Goal: Communication & Community: Answer question/provide support

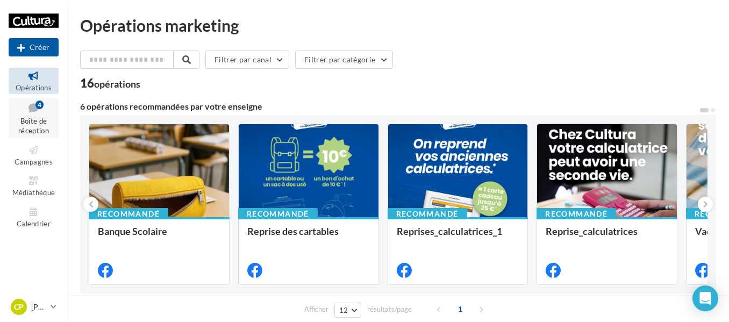
click at [21, 109] on icon at bounding box center [34, 108] width 44 height 15
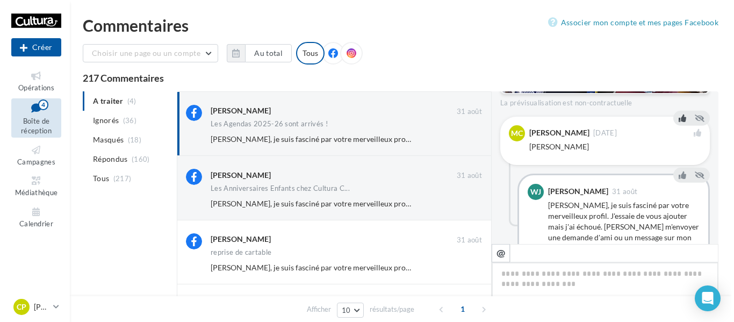
scroll to position [376, 0]
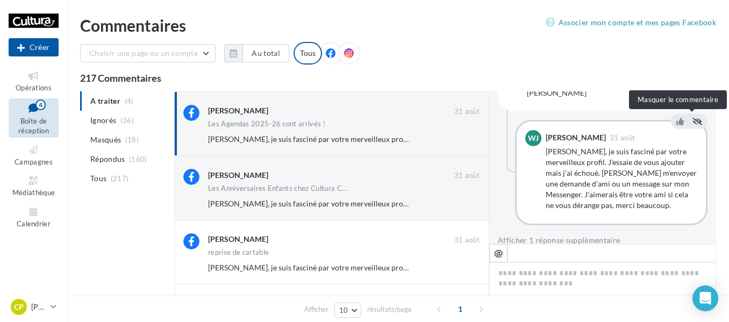
click at [692, 121] on icon at bounding box center [697, 121] width 10 height 8
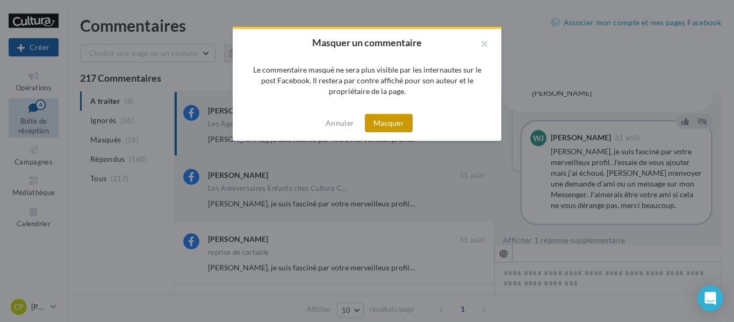
click at [404, 127] on button "Masquer" at bounding box center [389, 123] width 48 height 18
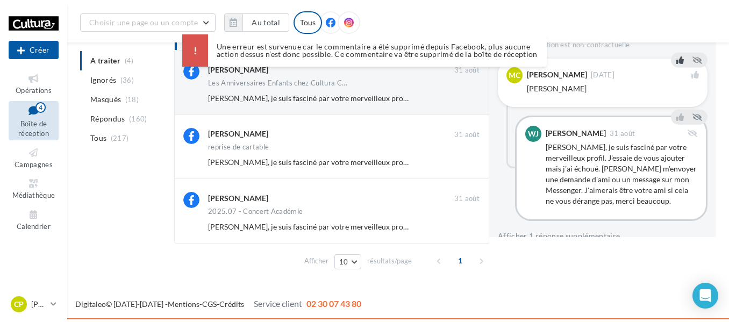
scroll to position [112, 0]
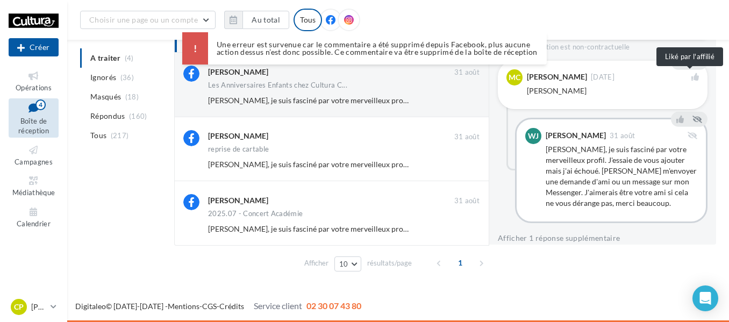
click at [691, 76] on icon at bounding box center [695, 77] width 8 height 8
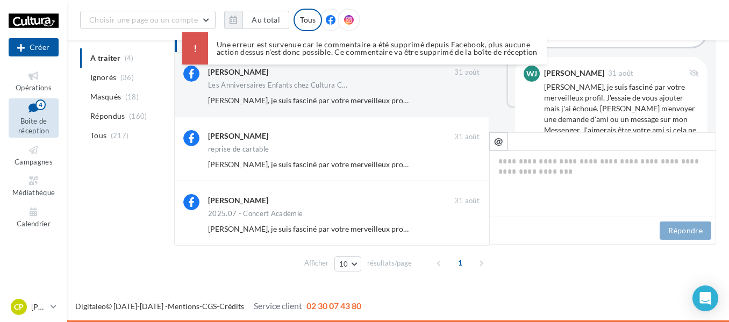
scroll to position [0, 0]
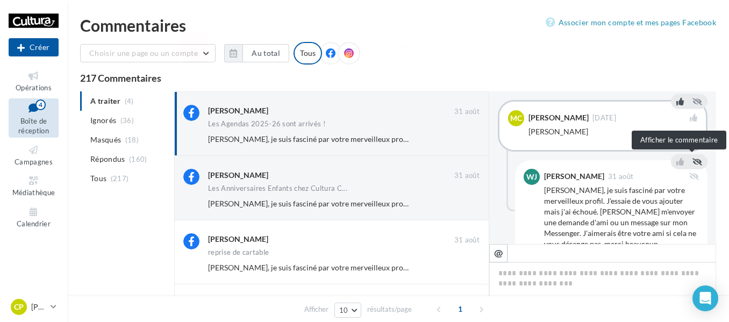
click at [697, 161] on icon at bounding box center [697, 162] width 10 height 8
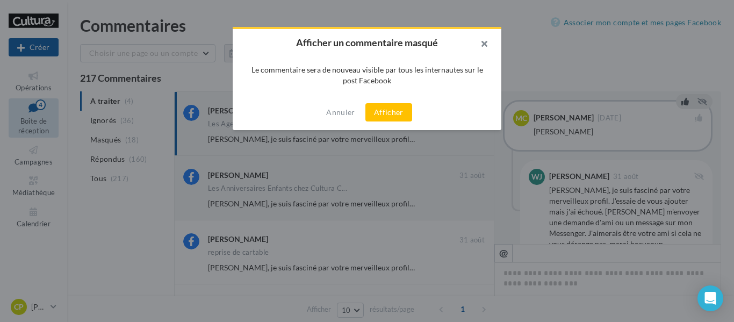
click at [489, 44] on button "button" at bounding box center [480, 45] width 43 height 32
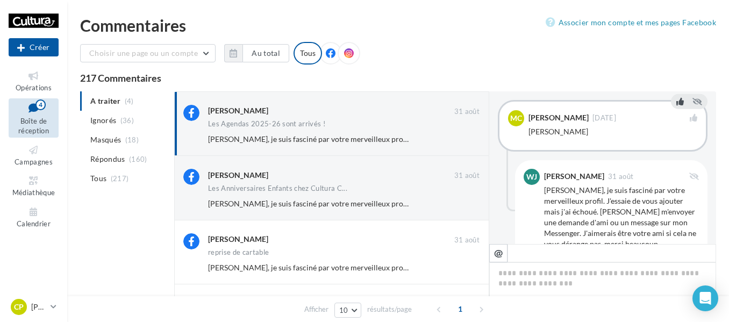
scroll to position [388, 0]
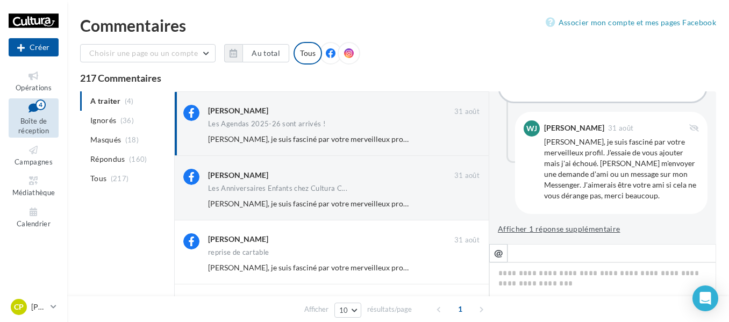
click at [562, 232] on button "Afficher 1 réponse supplémentaire" at bounding box center [559, 229] width 123 height 13
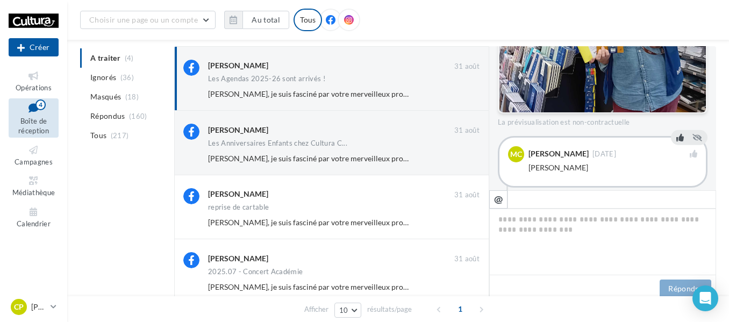
scroll to position [233, 0]
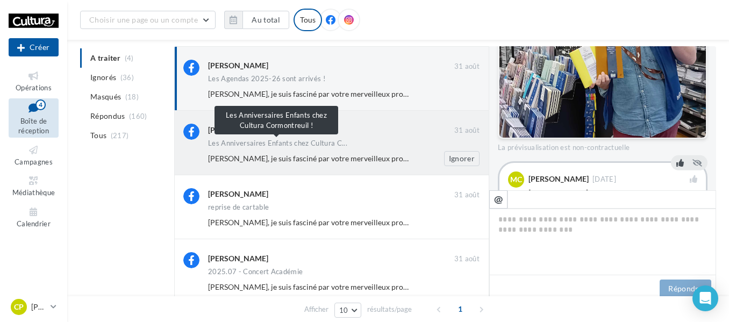
click at [278, 146] on span "Les Anniversaires Enfants chez Cultura C..." at bounding box center [277, 143] width 139 height 7
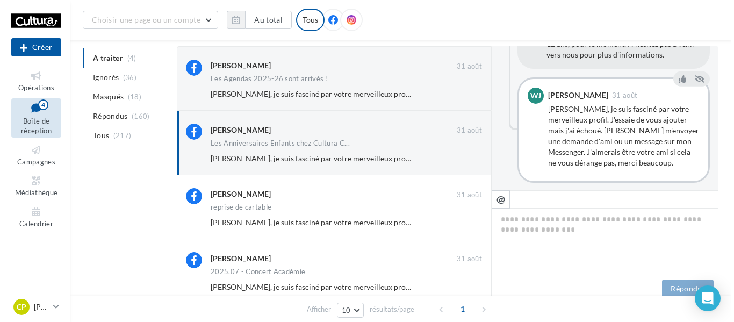
scroll to position [611, 0]
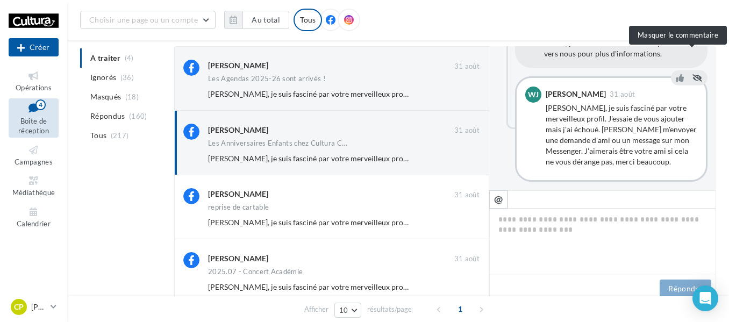
click at [692, 74] on icon at bounding box center [697, 78] width 10 height 8
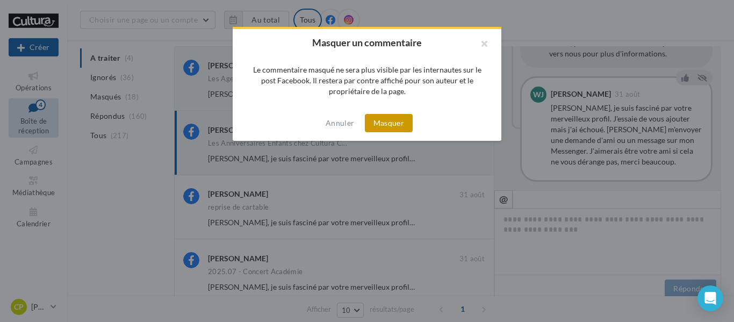
click at [389, 123] on button "Masquer" at bounding box center [389, 123] width 48 height 18
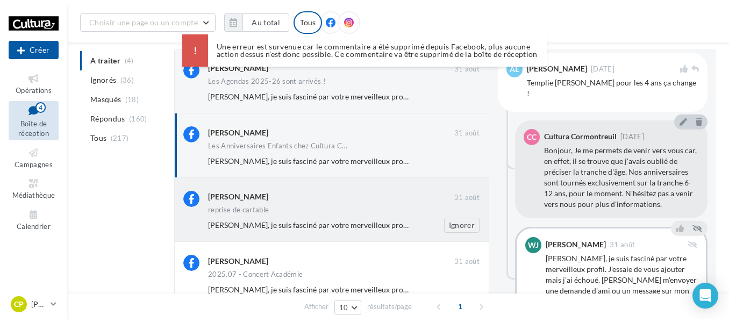
scroll to position [445, 0]
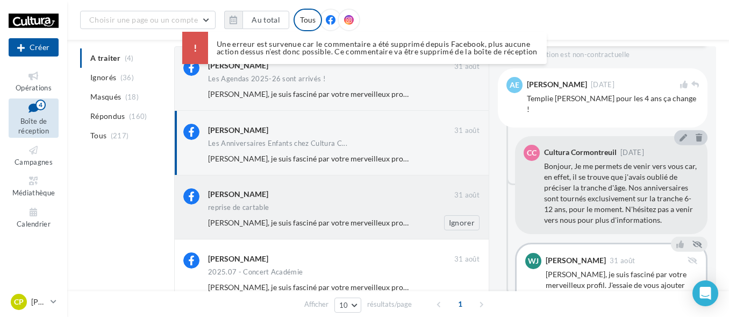
click at [305, 204] on div "reprise de cartable" at bounding box center [344, 208] width 272 height 9
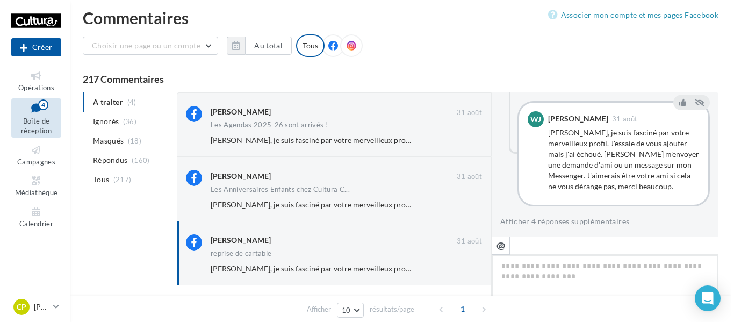
scroll to position [0, 0]
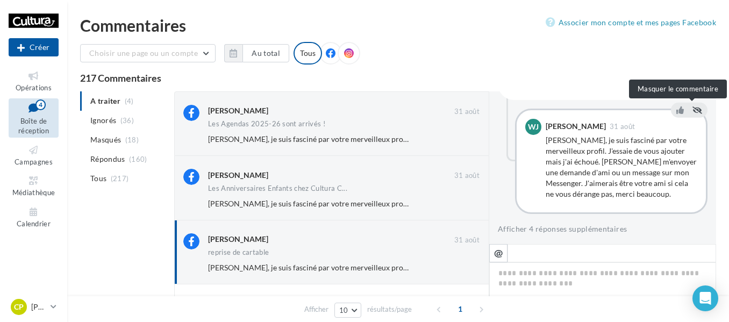
click at [695, 110] on icon at bounding box center [697, 110] width 10 height 8
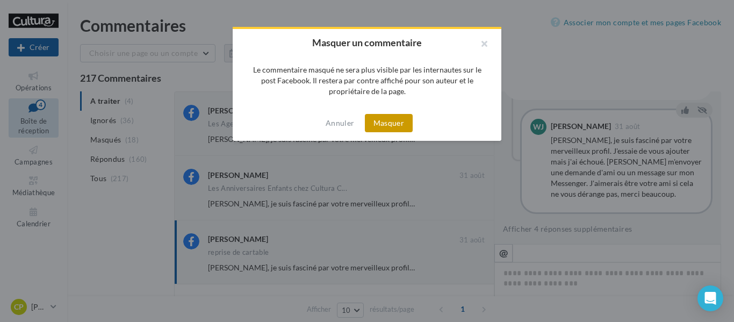
click at [381, 119] on button "Masquer" at bounding box center [389, 123] width 48 height 18
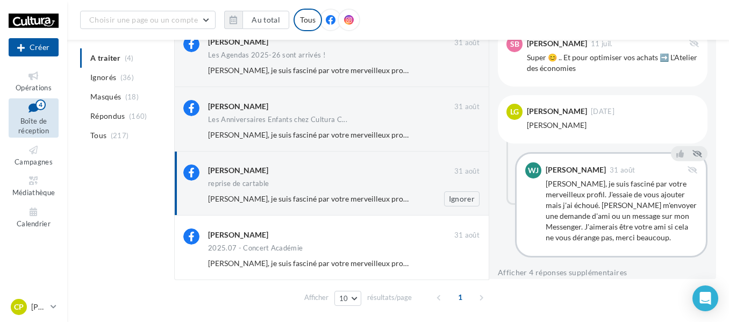
scroll to position [112, 0]
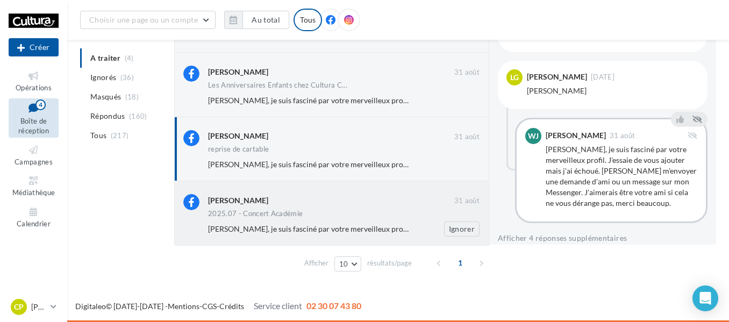
click at [340, 211] on div "2025.07 - Concert Académie" at bounding box center [344, 214] width 272 height 9
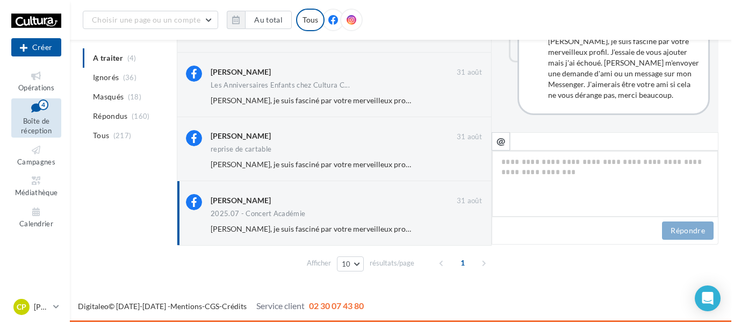
scroll to position [547, 0]
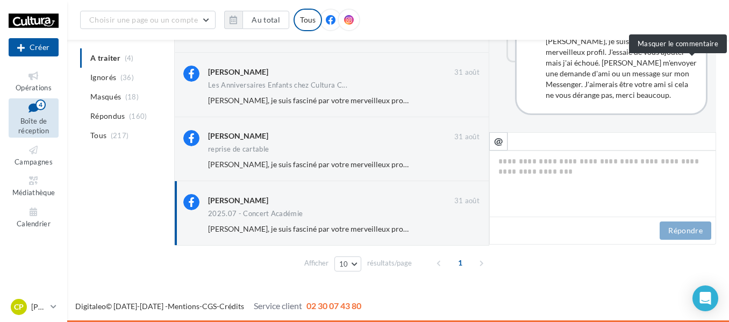
click at [694, 15] on icon at bounding box center [697, 12] width 10 height 8
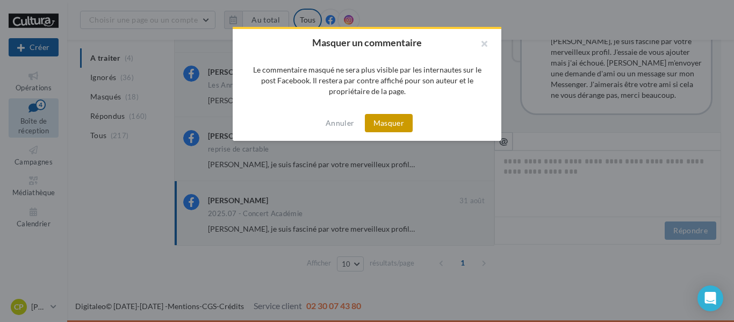
drag, startPoint x: 391, startPoint y: 126, endPoint x: 397, endPoint y: 124, distance: 5.8
click at [392, 125] on button "Masquer" at bounding box center [389, 123] width 48 height 18
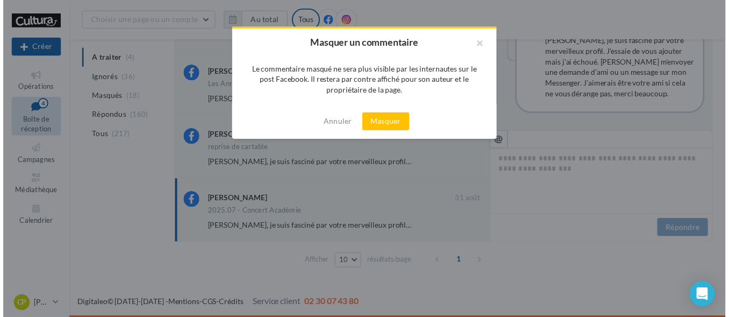
scroll to position [488, 0]
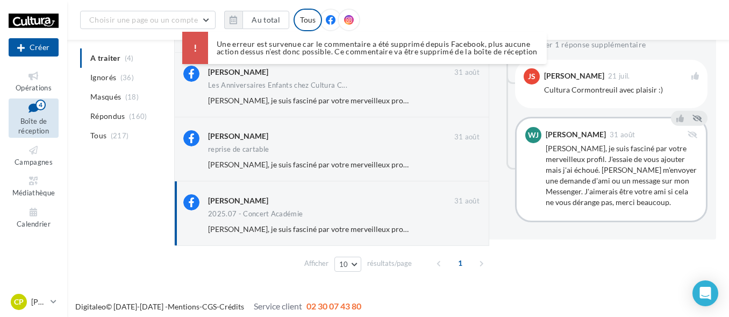
click at [126, 56] on ul "A traiter (4) Ignorés (36) Masqués (18) Répondus (160) Tous (217)" at bounding box center [125, 96] width 90 height 97
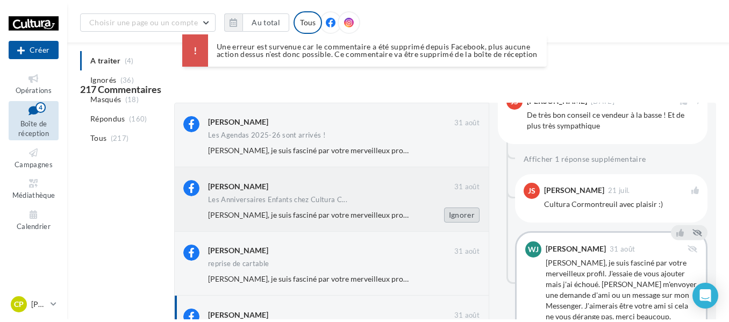
scroll to position [480, 0]
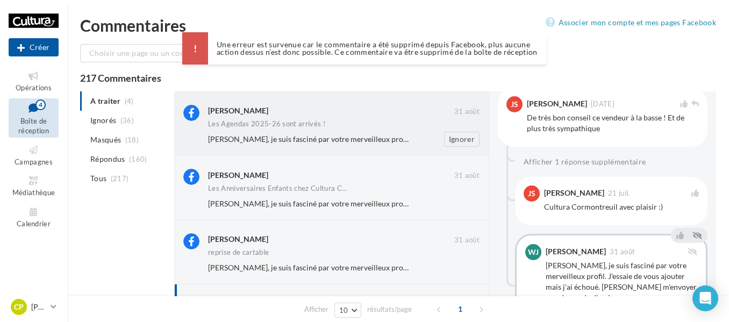
click at [311, 133] on div "Mary Car Bonjour, je suis fasciné par votre merveilleux profil. J'essaie de vou…" at bounding box center [348, 139] width 280 height 15
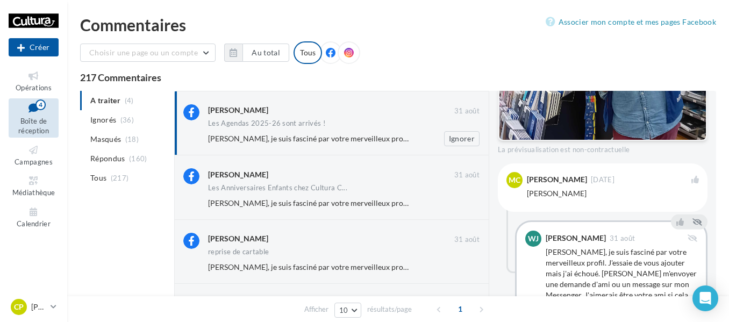
scroll to position [0, 0]
click at [464, 139] on button "Ignorer" at bounding box center [461, 139] width 35 height 15
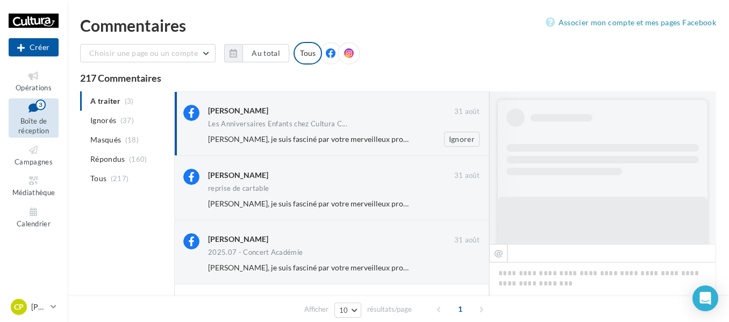
click at [330, 129] on div "Les Anniversaires Enfants chez Cultura C..." at bounding box center [344, 124] width 272 height 9
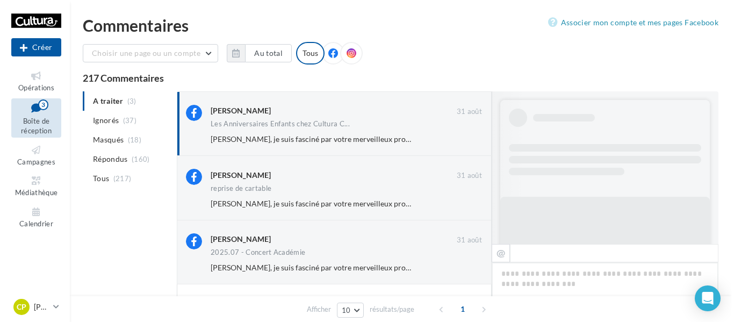
scroll to position [603, 0]
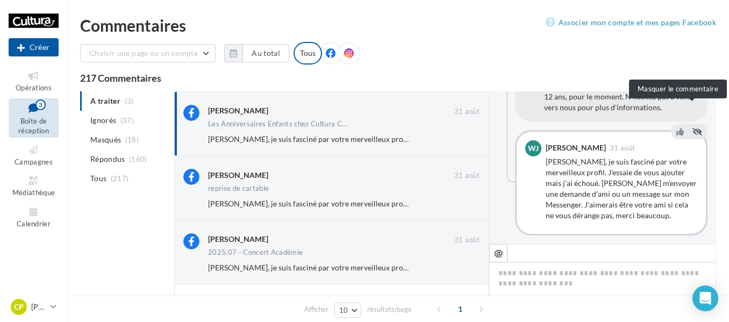
click at [692, 128] on icon at bounding box center [697, 132] width 10 height 8
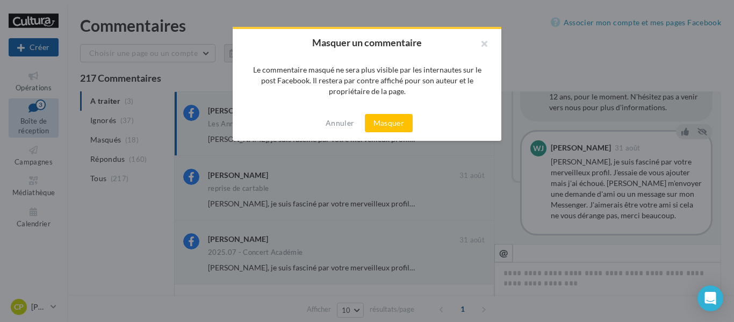
click at [386, 118] on button "Masquer" at bounding box center [389, 123] width 48 height 18
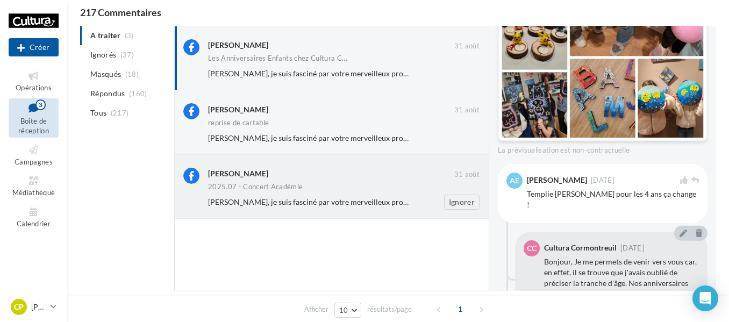
scroll to position [0, 0]
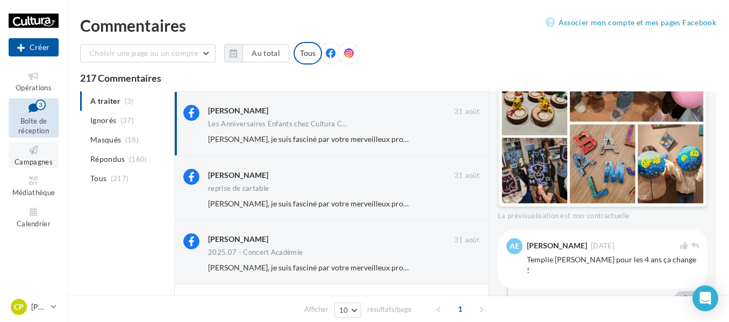
click at [37, 157] on link "Campagnes" at bounding box center [34, 155] width 50 height 26
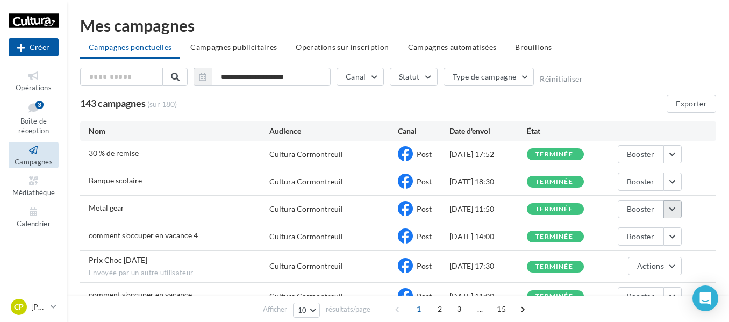
click at [667, 211] on button "button" at bounding box center [672, 209] width 18 height 18
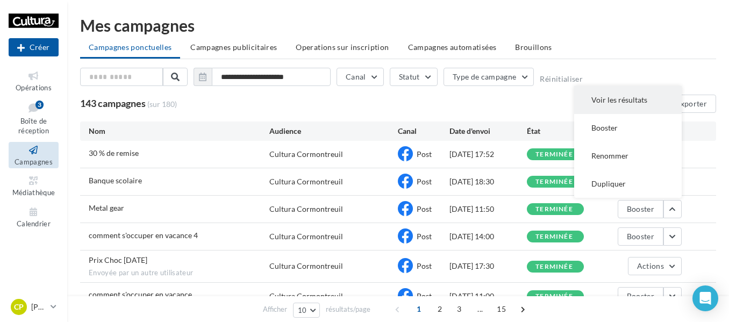
click at [626, 106] on button "Voir les résultats" at bounding box center [628, 100] width 108 height 28
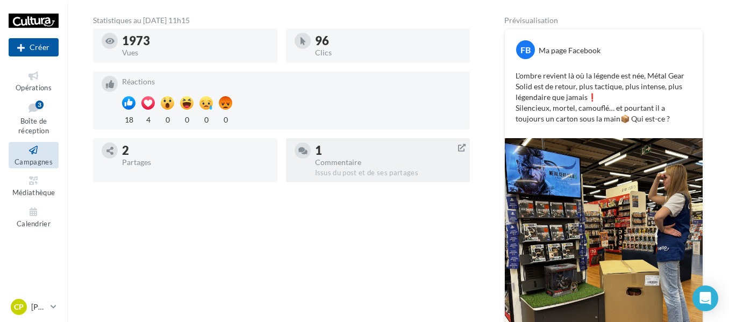
scroll to position [172, 0]
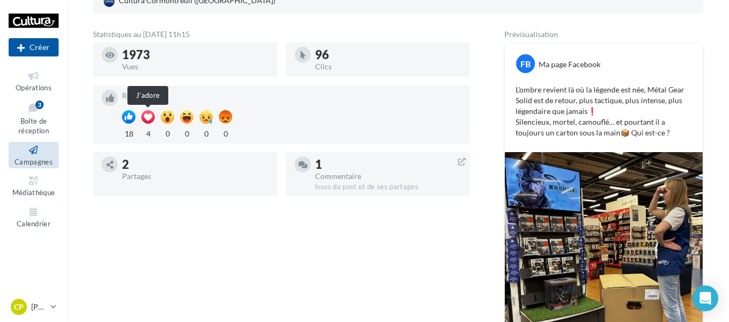
click at [146, 117] on div at bounding box center [147, 116] width 13 height 13
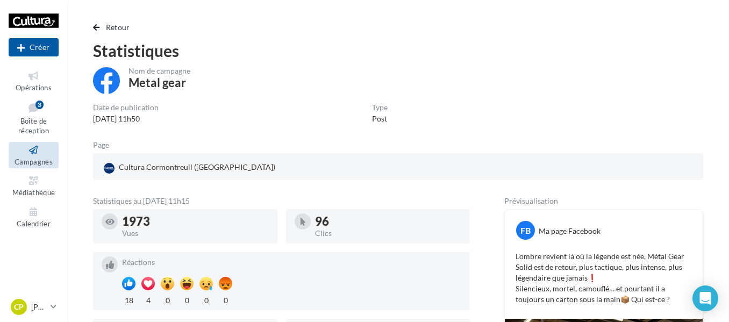
scroll to position [0, 0]
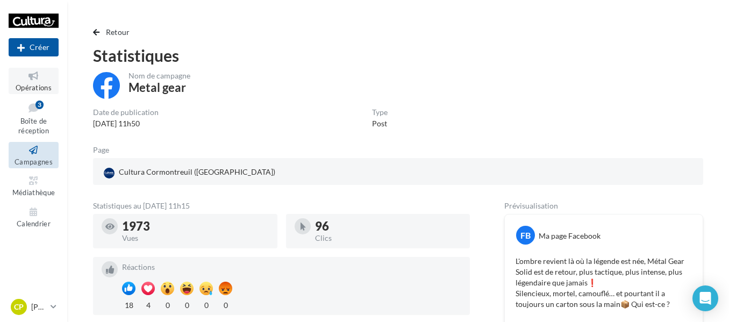
click at [45, 89] on span "Opérations" at bounding box center [34, 87] width 36 height 9
